Goal: Transaction & Acquisition: Purchase product/service

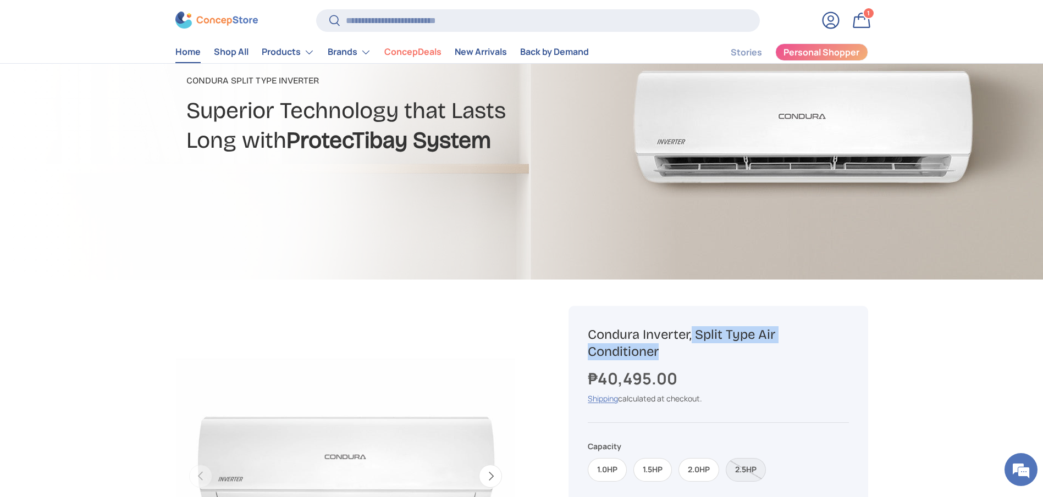
click at [178, 61] on link "Home" at bounding box center [187, 52] width 25 height 21
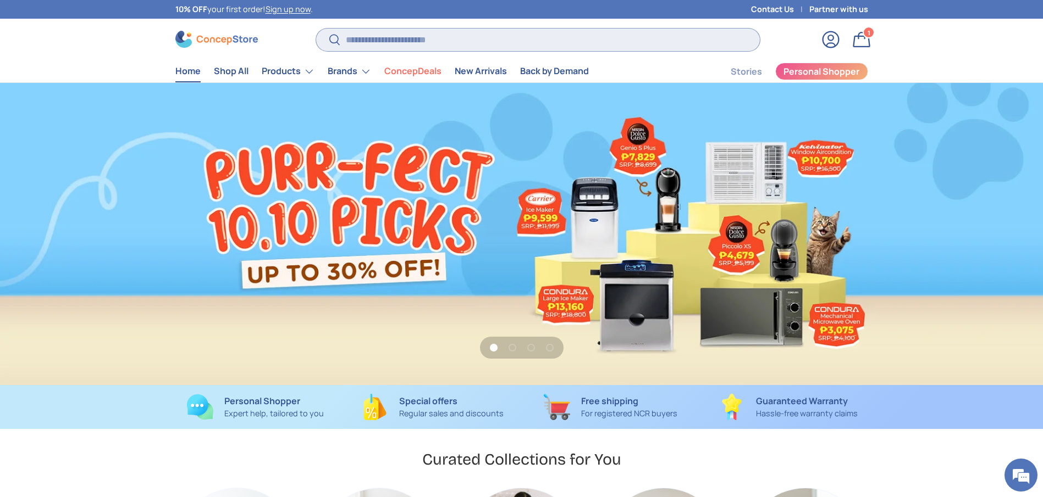
click at [472, 37] on input "Search" at bounding box center [537, 40] width 443 height 23
type input "*"
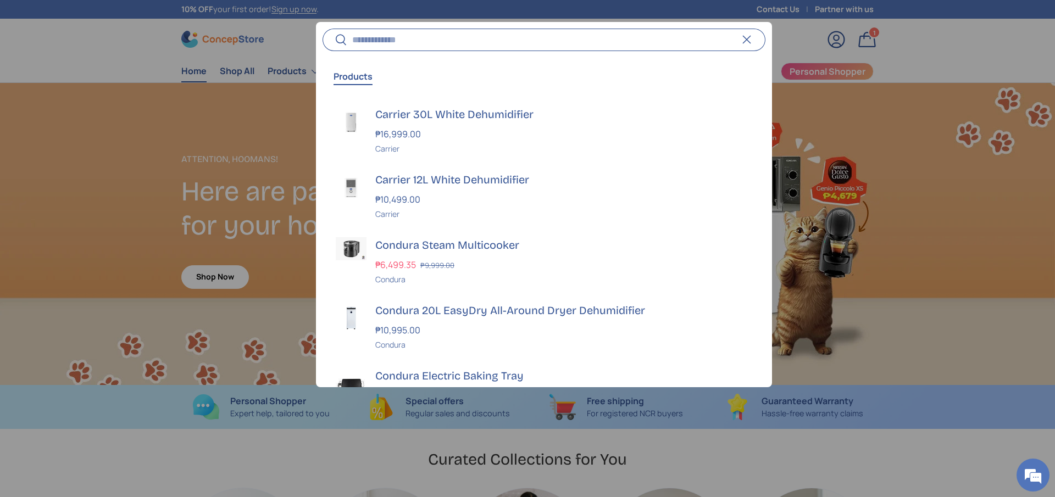
scroll to position [0, 1043]
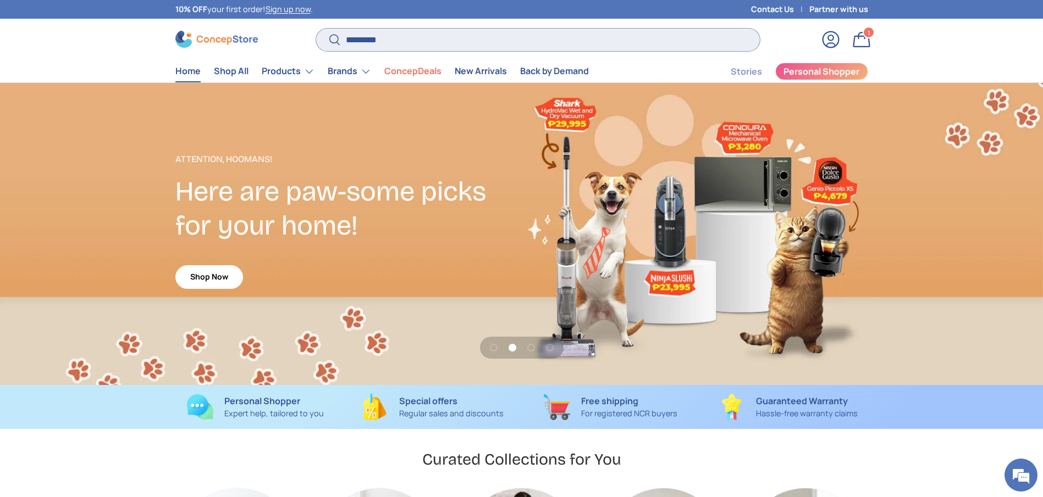
type input "*********"
click at [316, 27] on button "Search" at bounding box center [328, 40] width 25 height 26
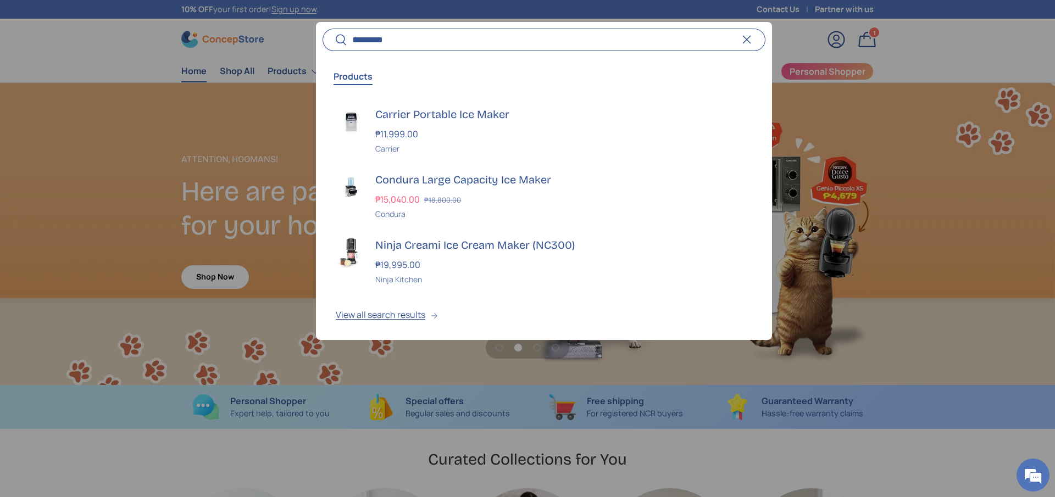
scroll to position [0, 0]
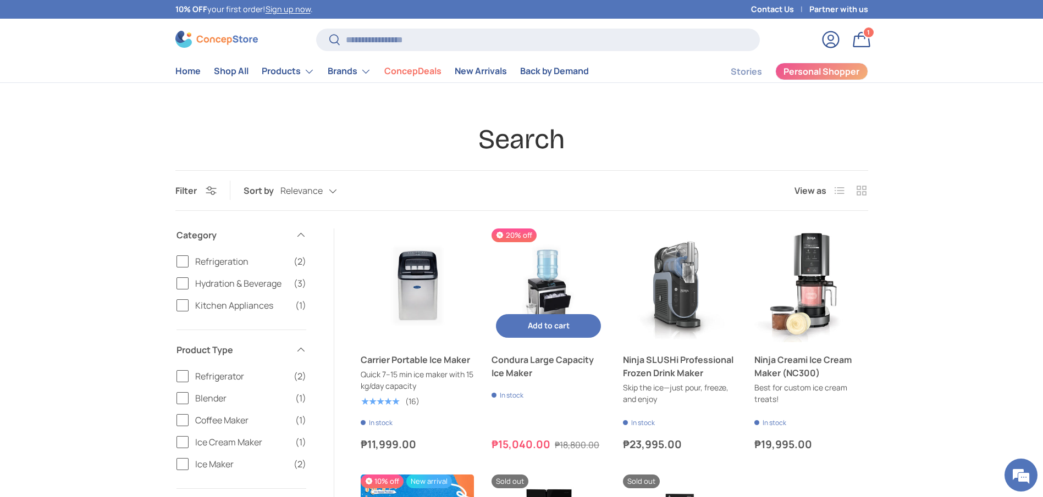
click at [508, 375] on link "Condura Large Capacity Ice Maker" at bounding box center [548, 366] width 114 height 26
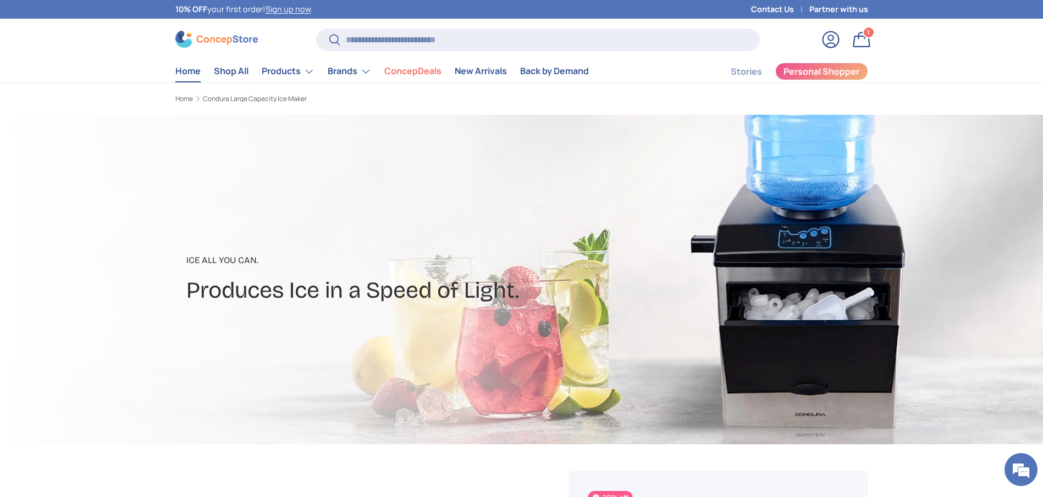
click at [177, 74] on link "Home" at bounding box center [187, 70] width 25 height 21
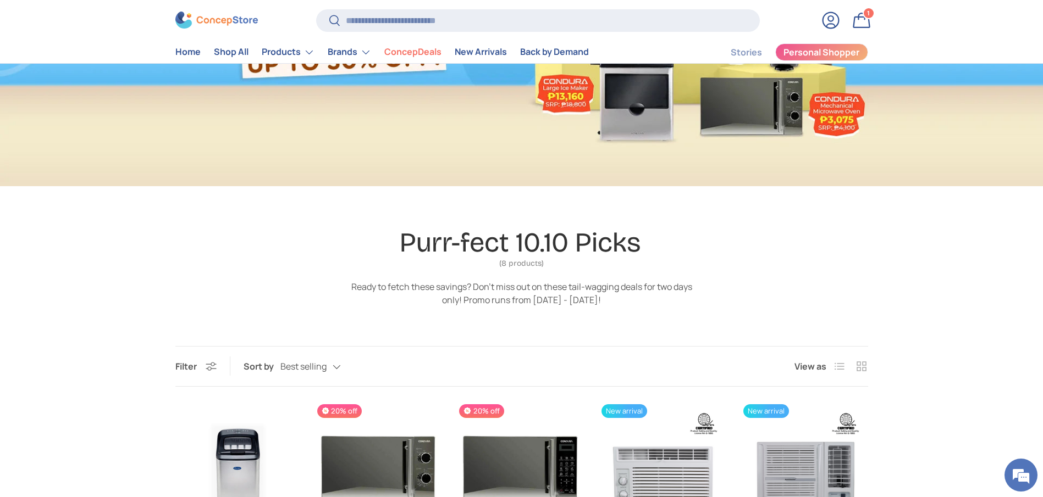
scroll to position [165, 0]
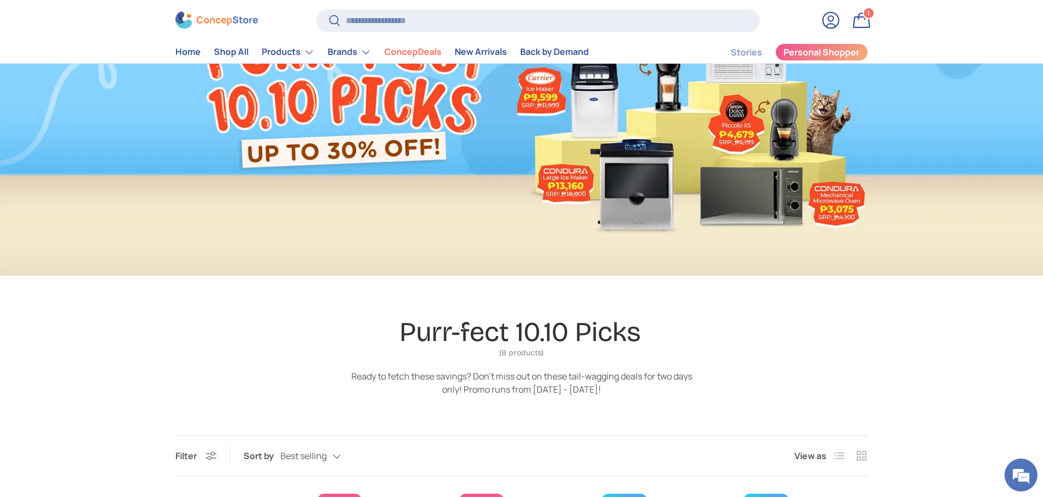
click at [646, 189] on div at bounding box center [521, 113] width 1043 height 326
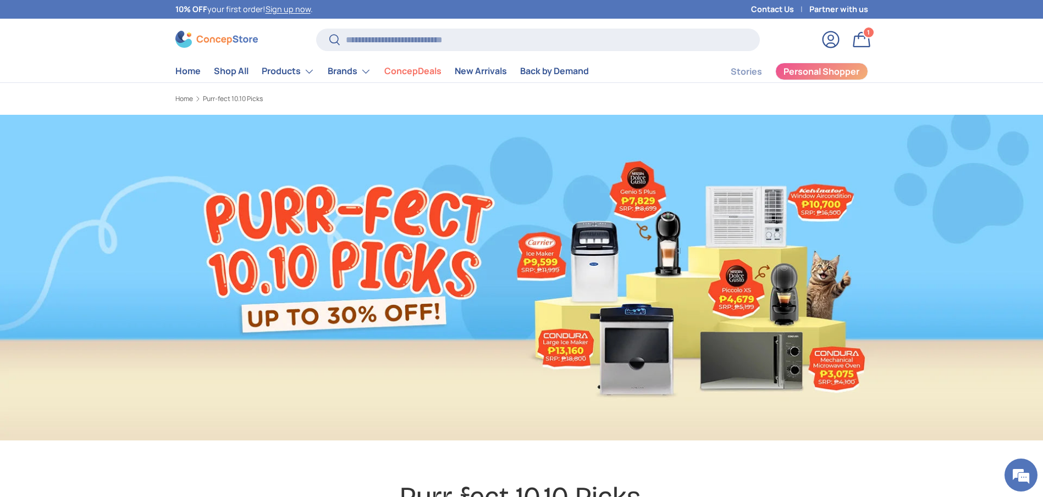
scroll to position [0, 0]
click at [1017, 236] on div at bounding box center [521, 278] width 1043 height 326
click at [850, 362] on div at bounding box center [521, 278] width 1043 height 326
click at [179, 66] on link "Home" at bounding box center [187, 70] width 25 height 21
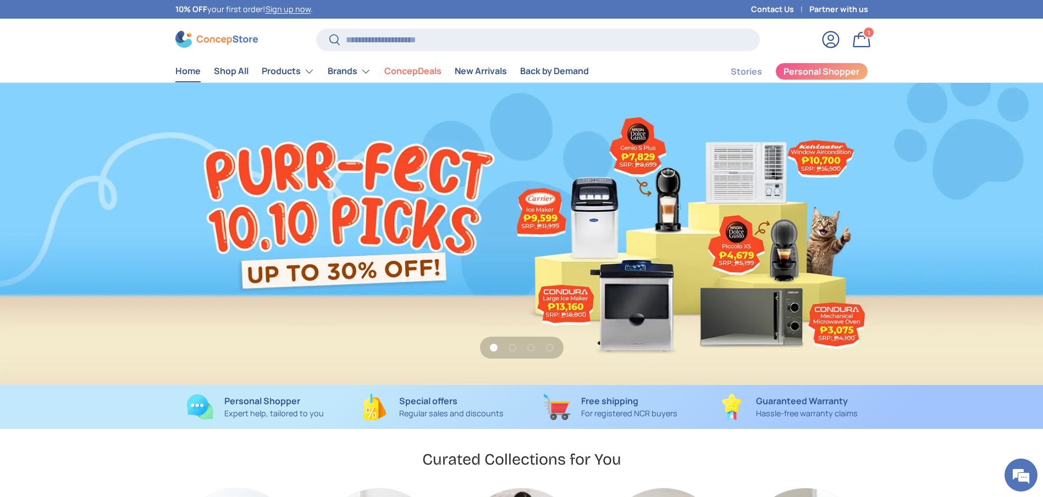
click at [478, 416] on p "Regular sales and discounts" at bounding box center [451, 414] width 104 height 12
